Goal: Information Seeking & Learning: Learn about a topic

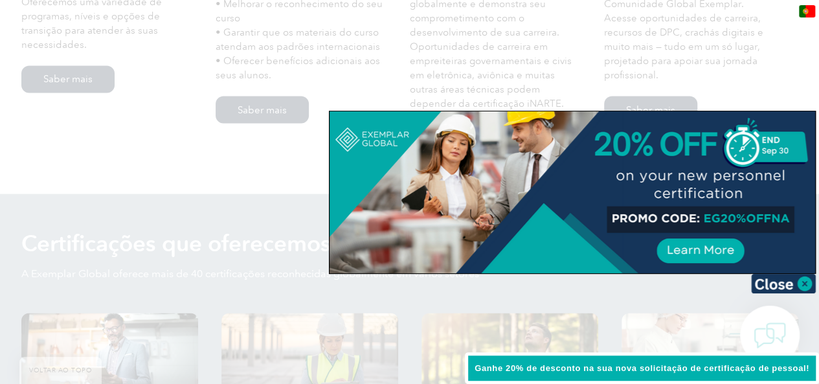
scroll to position [1150, 0]
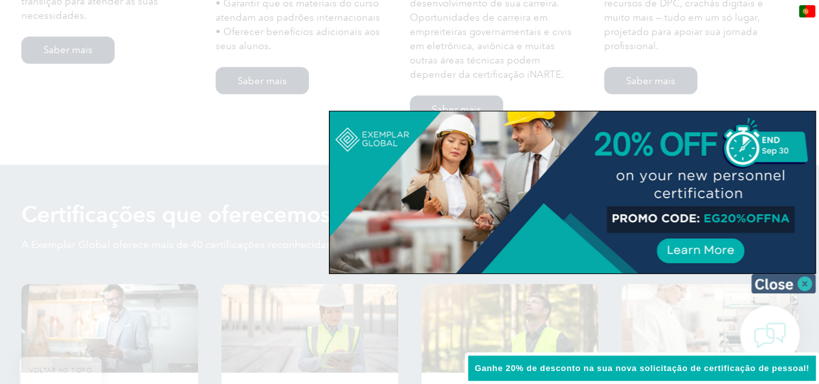
drag, startPoint x: 804, startPoint y: 279, endPoint x: 430, endPoint y: 270, distance: 374.2
click at [803, 279] on img at bounding box center [783, 283] width 65 height 19
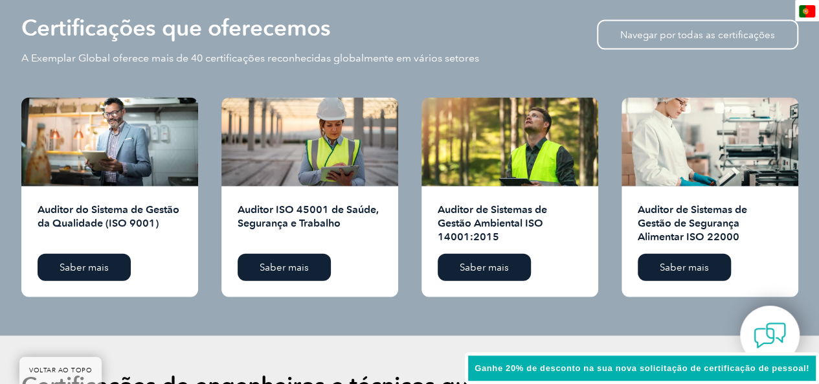
scroll to position [1279, 0]
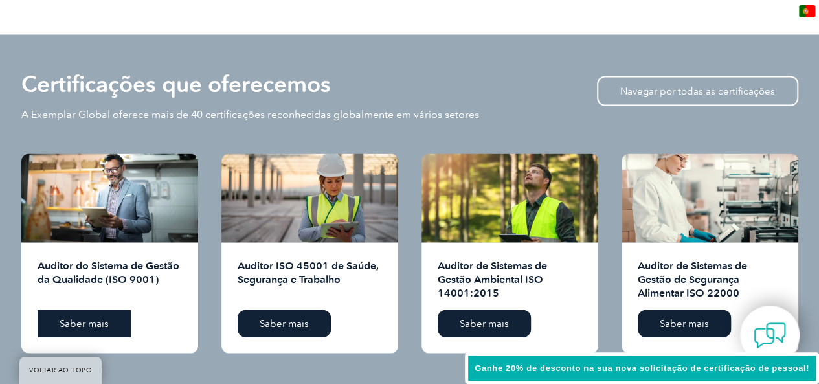
click at [101, 318] on font "Saber mais" at bounding box center [84, 324] width 49 height 12
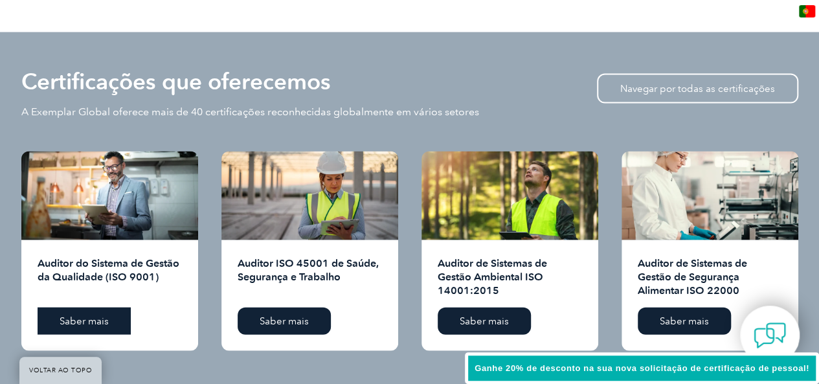
scroll to position [1293, 0]
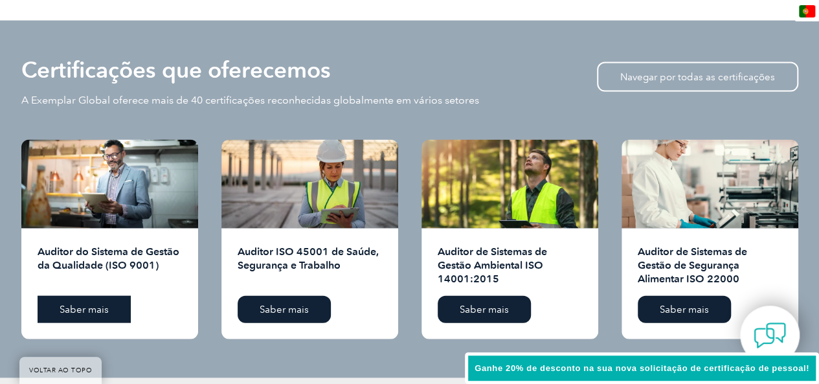
click at [106, 304] on font "Saber mais" at bounding box center [84, 310] width 49 height 12
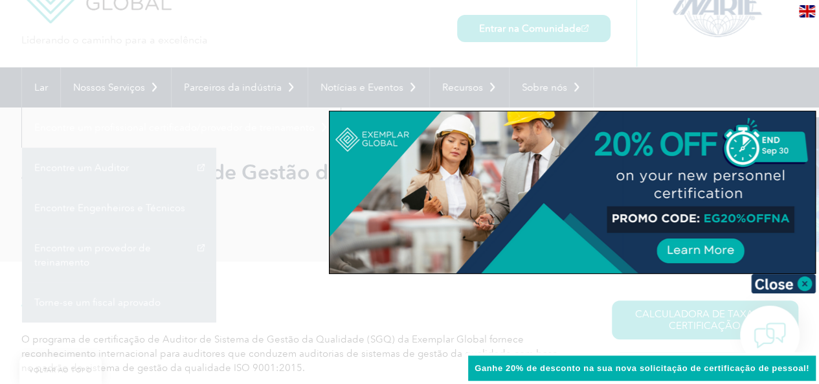
scroll to position [194, 0]
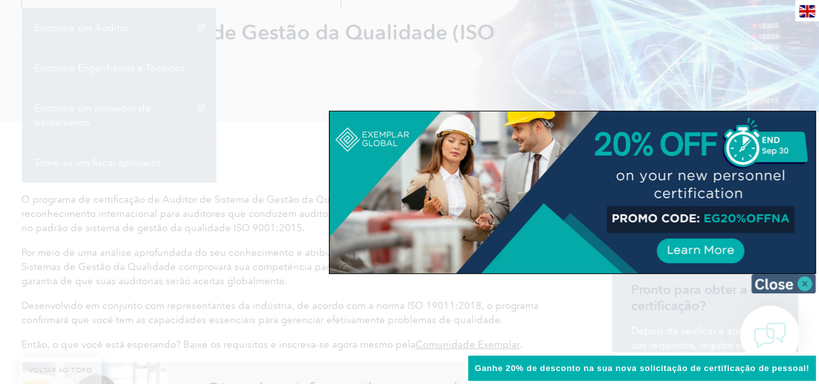
click at [804, 280] on img at bounding box center [783, 283] width 65 height 19
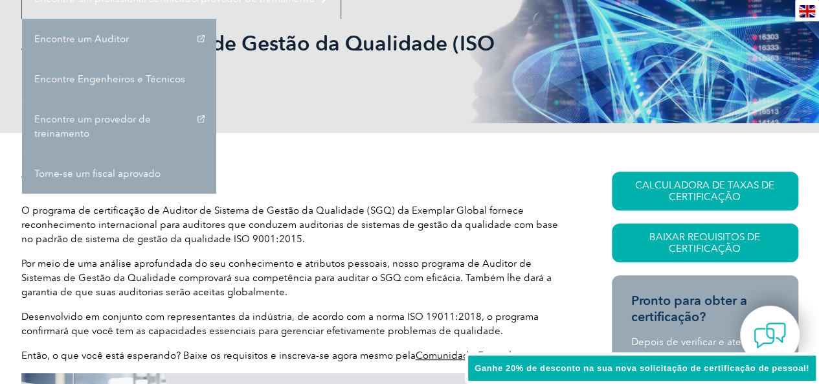
scroll to position [324, 0]
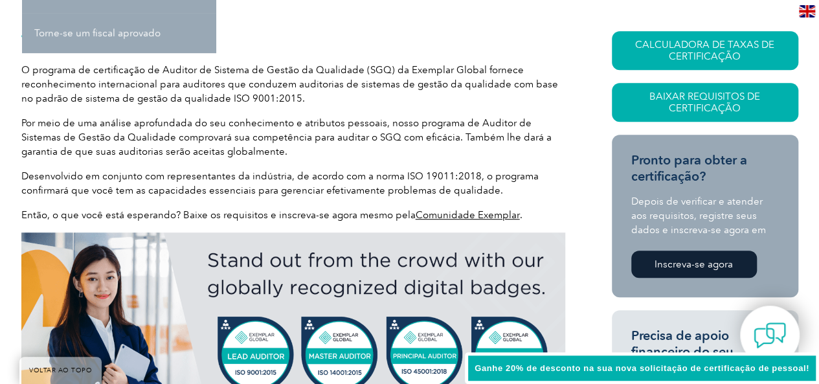
click at [715, 260] on font "Inscreva-se agora" at bounding box center [693, 264] width 78 height 12
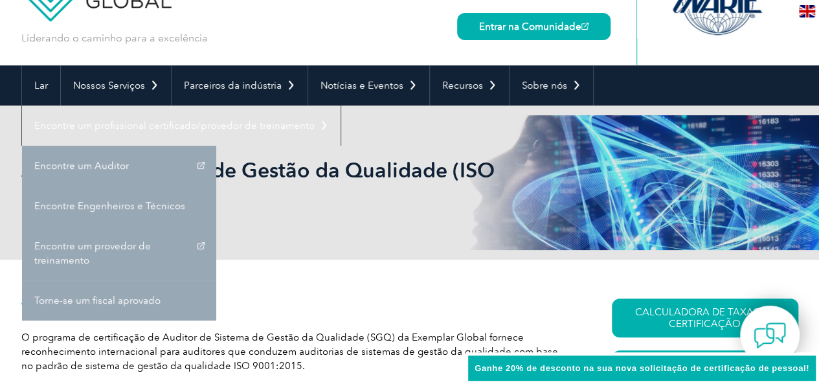
scroll to position [129, 0]
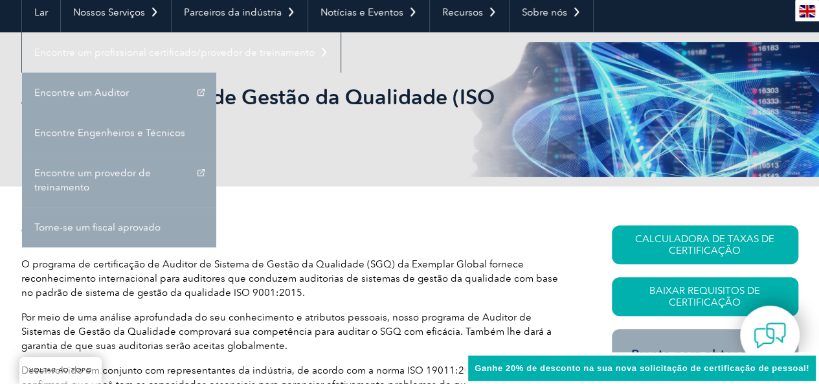
click at [291, 154] on div "Auditor do Sistema de Gestão da Qualidade (ISO 9001)" at bounding box center [409, 109] width 777 height 154
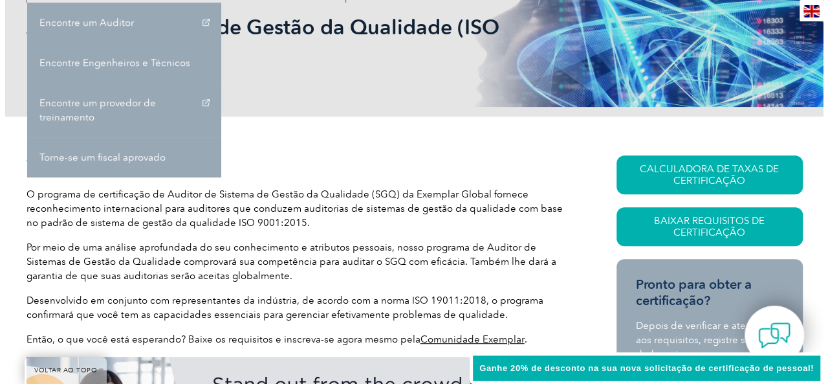
scroll to position [259, 0]
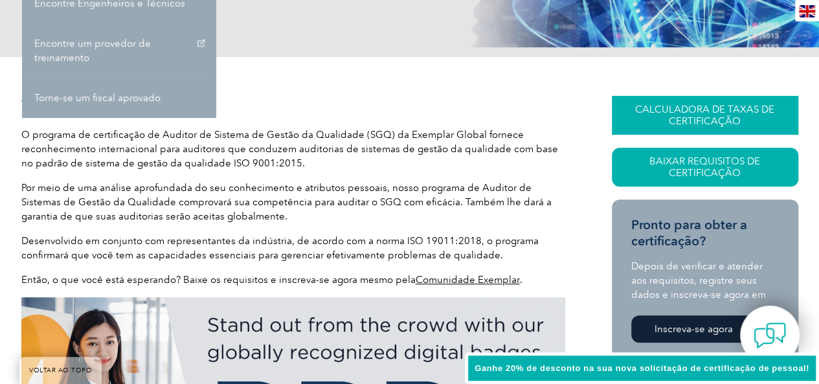
click at [684, 106] on font "CALCULADORA DE TAXAS DE CERTIFICAÇÃO" at bounding box center [704, 115] width 139 height 23
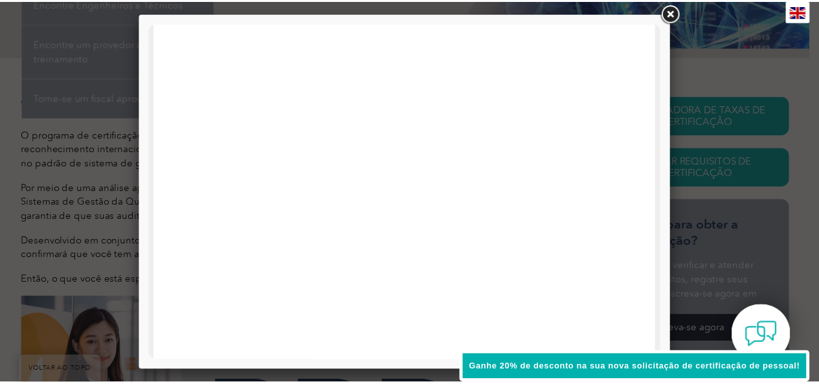
scroll to position [0, 0]
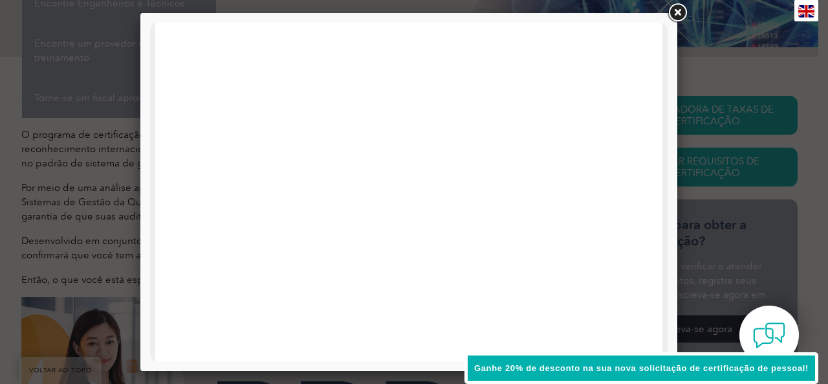
drag, startPoint x: 682, startPoint y: 12, endPoint x: 697, endPoint y: 124, distance: 113.0
click at [682, 12] on link at bounding box center [677, 12] width 23 height 23
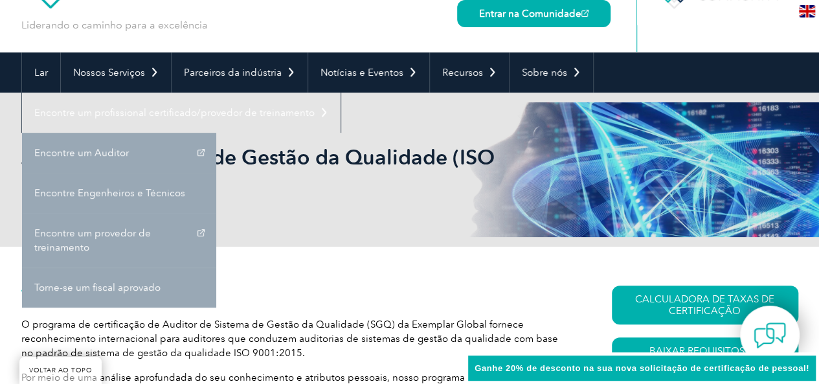
scroll to position [194, 0]
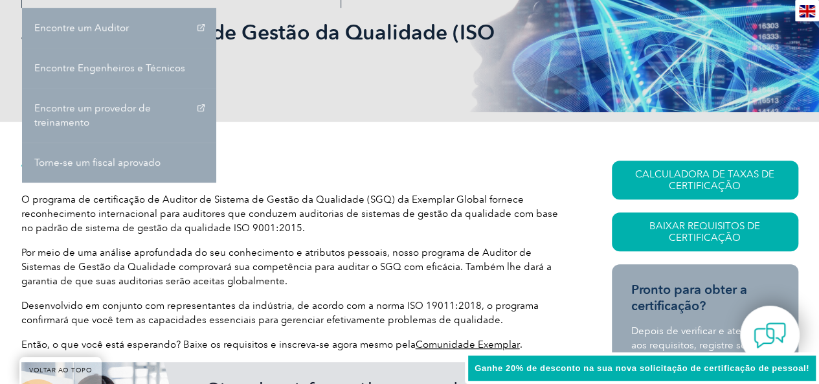
click at [247, 118] on div "Auditor do Sistema de Gestão da Qualidade (ISO 9001)" at bounding box center [409, 45] width 777 height 154
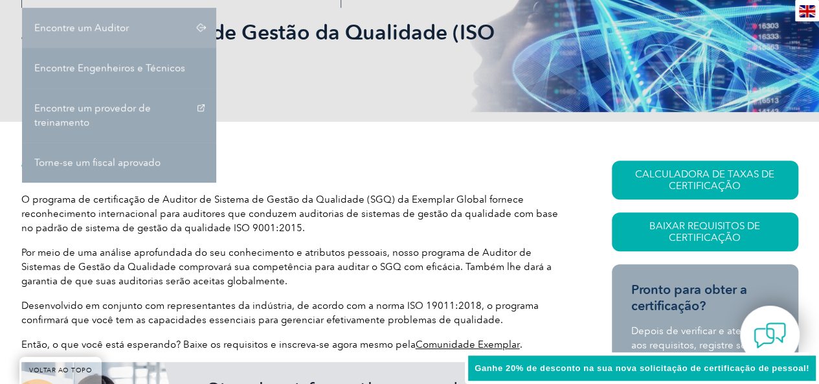
click at [161, 24] on link "Encontre um Auditor" at bounding box center [119, 28] width 194 height 40
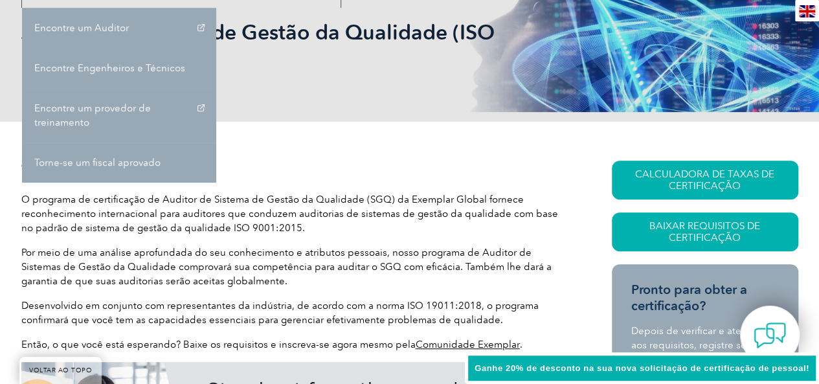
click at [285, 170] on h2 "Visão geral" at bounding box center [293, 171] width 544 height 21
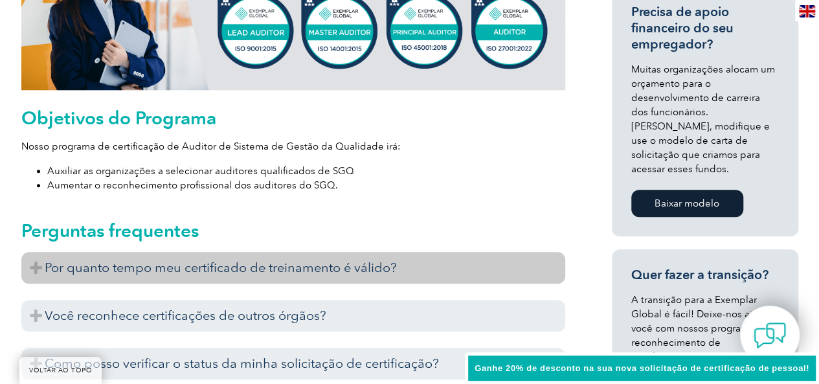
scroll to position [777, 0]
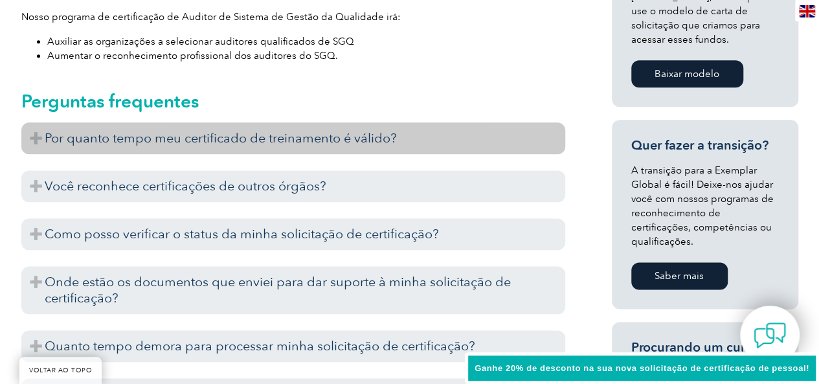
click at [539, 140] on h3 "Por quanto tempo meu certificado de treinamento é válido?" at bounding box center [293, 138] width 544 height 32
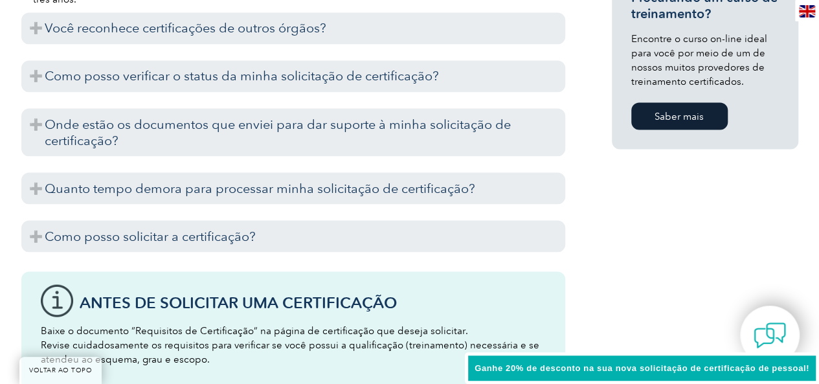
scroll to position [1165, 0]
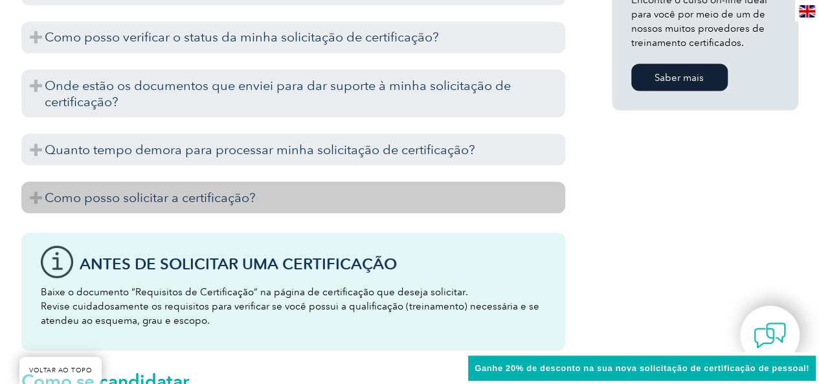
click at [261, 200] on h3 "Como posso solicitar a certificação?" at bounding box center [293, 197] width 544 height 32
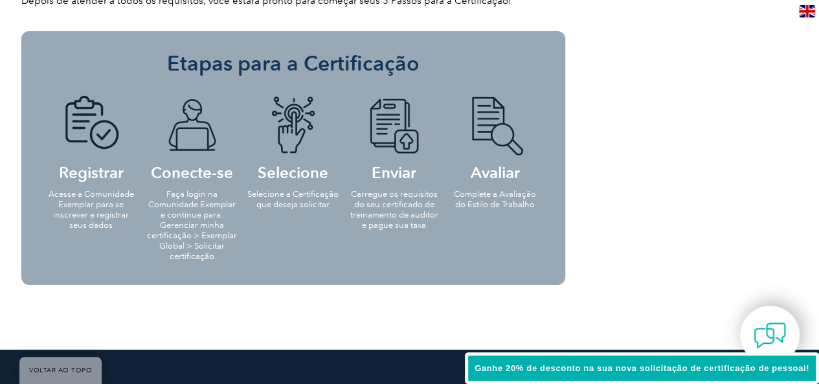
scroll to position [2201, 0]
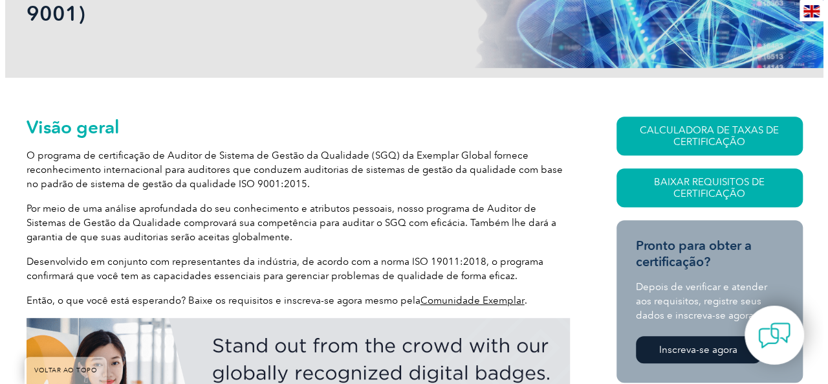
scroll to position [259, 0]
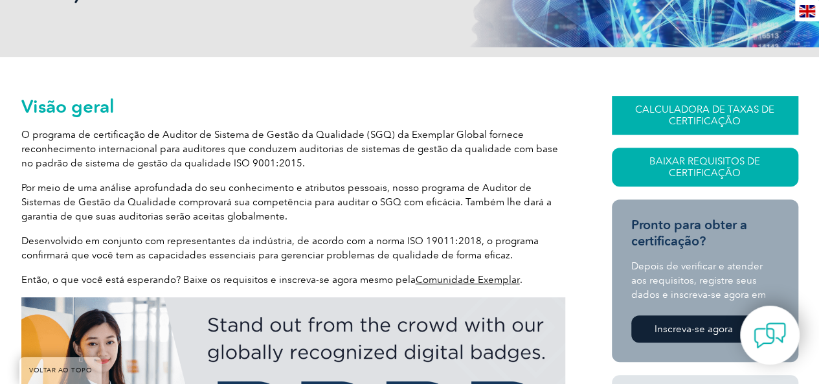
click at [696, 113] on font "CALCULADORA DE TAXAS DE CERTIFICAÇÃO" at bounding box center [704, 115] width 139 height 23
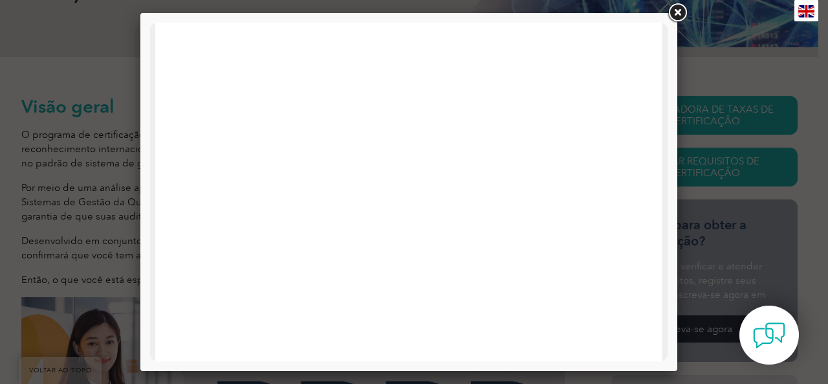
scroll to position [0, 0]
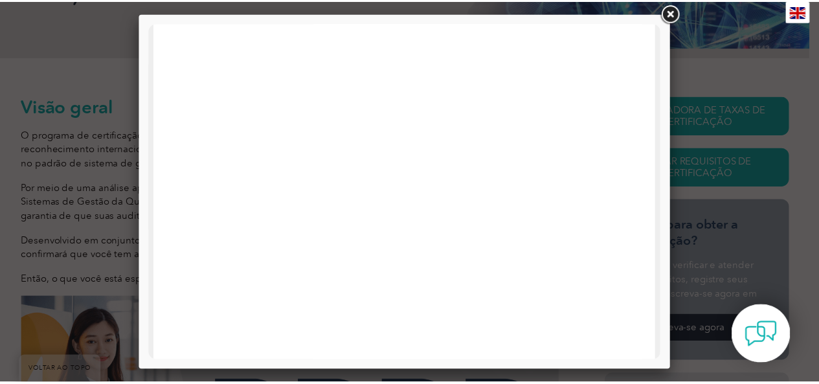
scroll to position [65, 0]
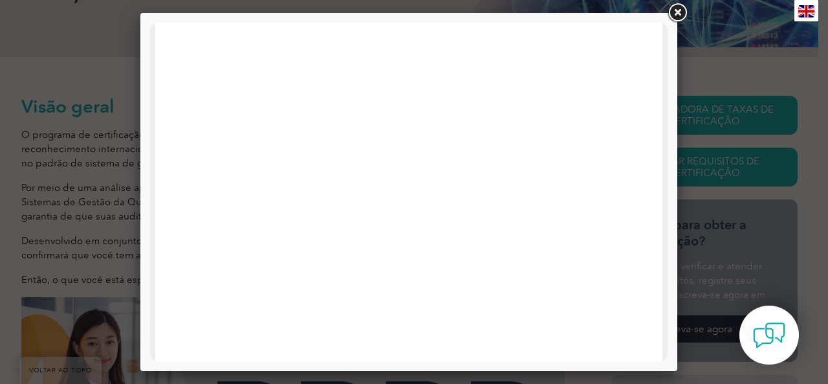
click at [683, 11] on link at bounding box center [677, 12] width 23 height 23
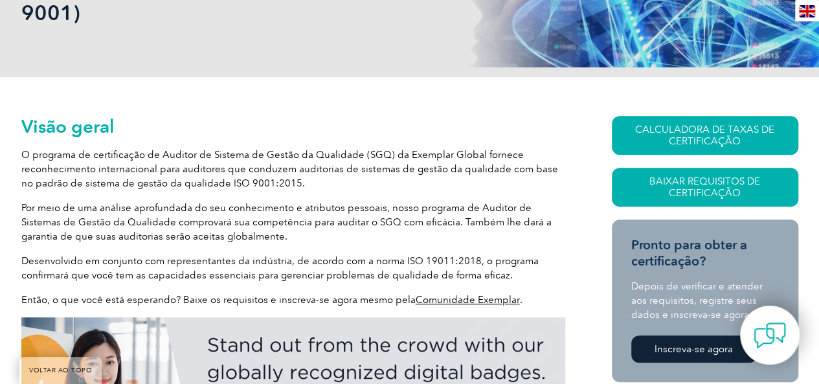
scroll to position [259, 0]
